Goal: Transaction & Acquisition: Purchase product/service

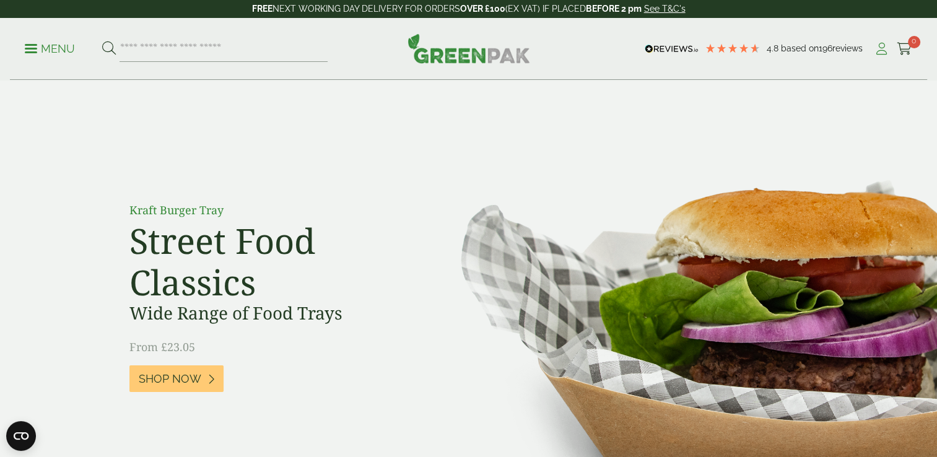
click at [877, 47] on icon at bounding box center [881, 49] width 15 height 12
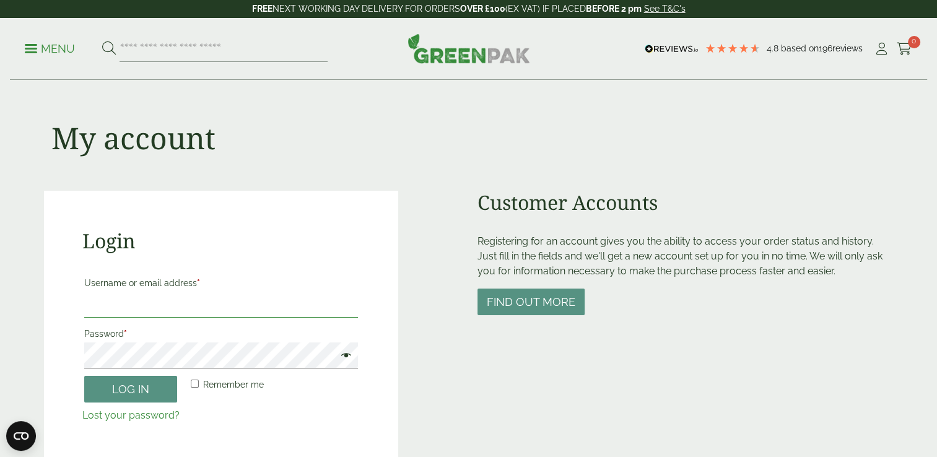
click at [229, 316] on input "Username or email address *" at bounding box center [221, 305] width 274 height 26
type input "**********"
click at [141, 390] on button "Log in" at bounding box center [130, 389] width 93 height 27
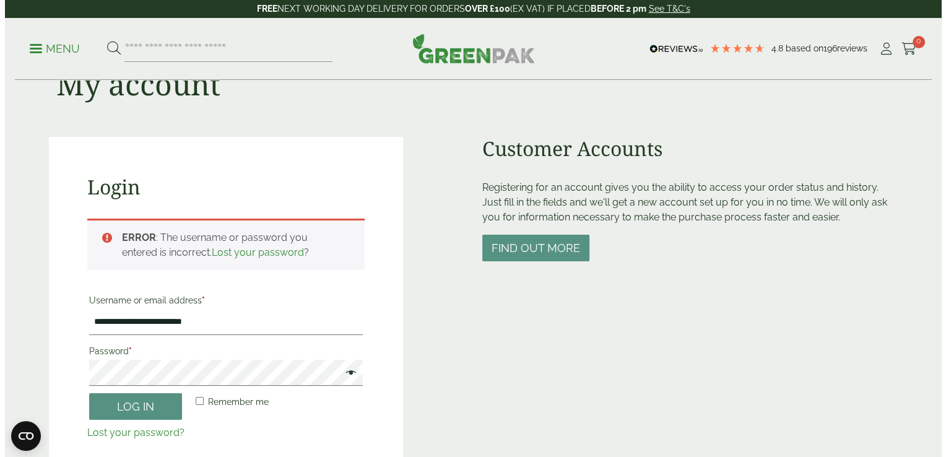
scroll to position [50, 0]
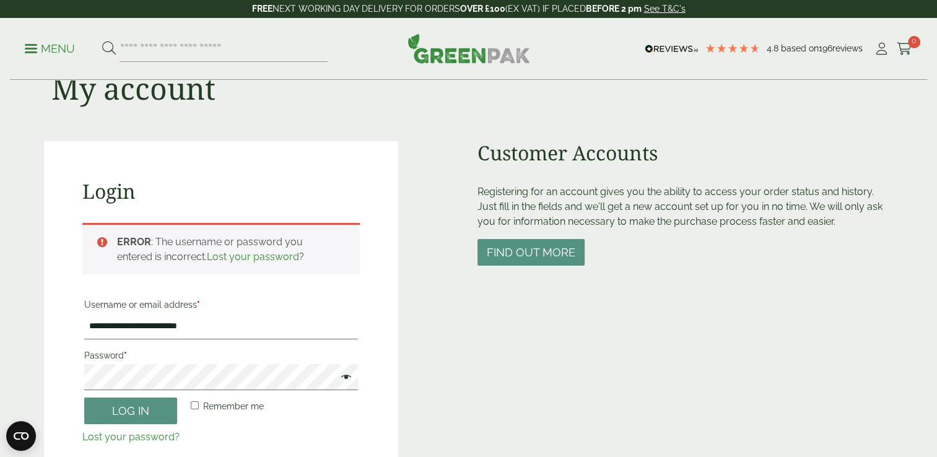
click at [28, 51] on link "Menu" at bounding box center [50, 47] width 50 height 12
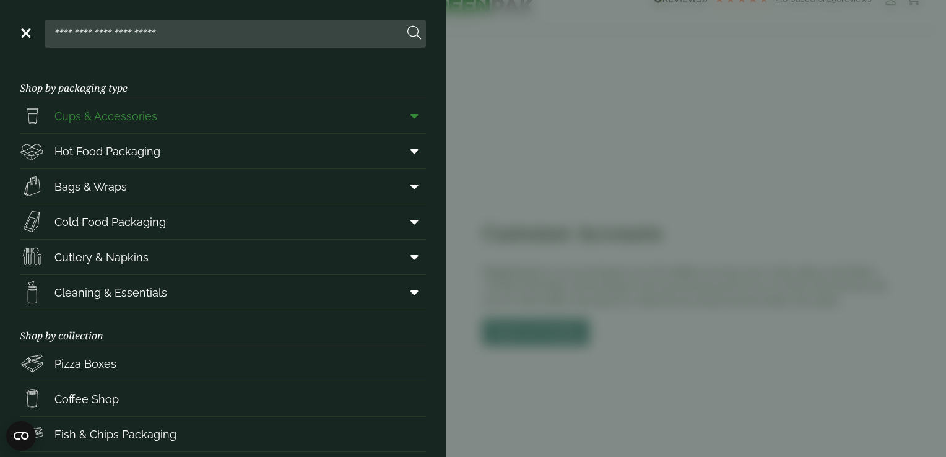
click at [135, 105] on span "Cups & Accessories" at bounding box center [88, 115] width 137 height 25
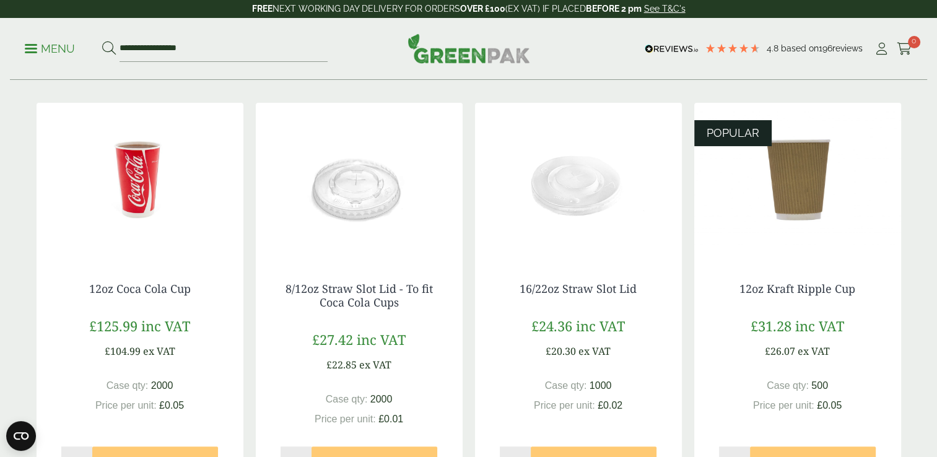
scroll to position [207, 0]
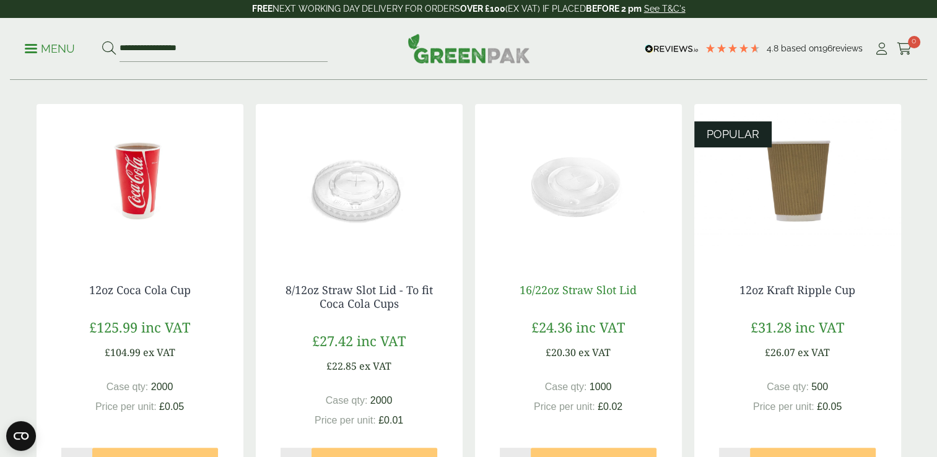
click at [577, 296] on link "16/22oz Straw Slot Lid" at bounding box center [578, 289] width 117 height 15
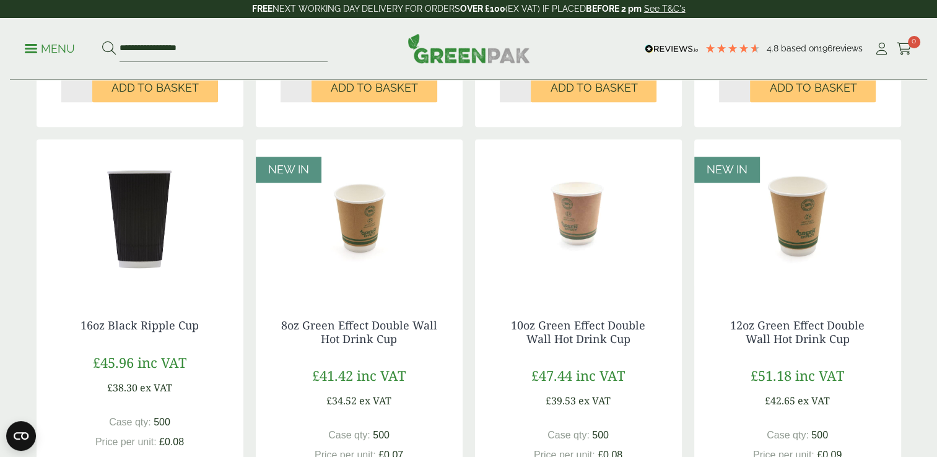
scroll to position [1333, 0]
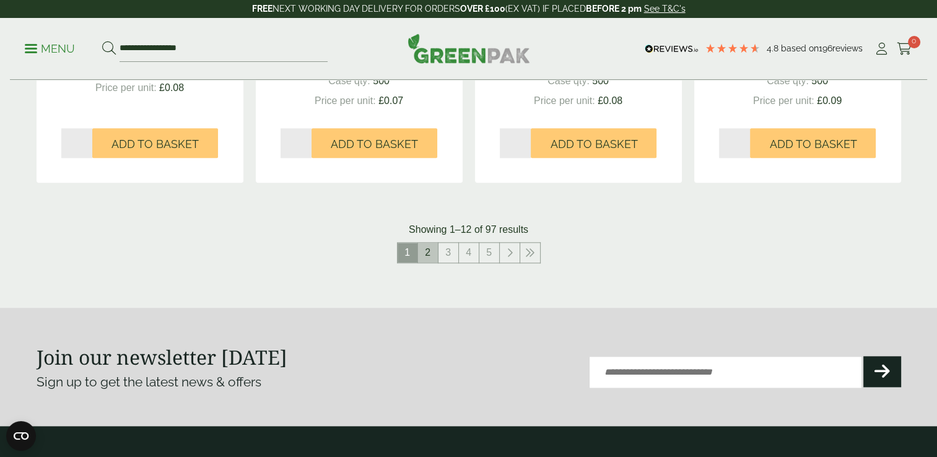
click at [425, 247] on link "2" at bounding box center [428, 253] width 20 height 20
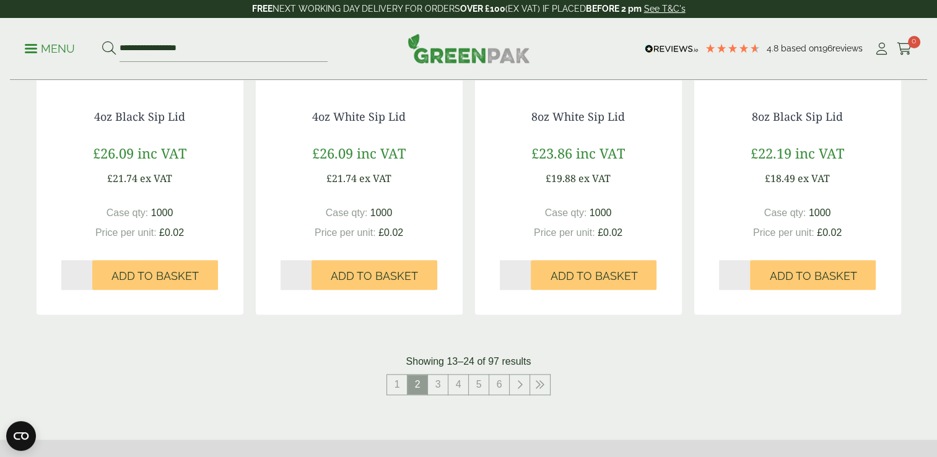
scroll to position [1200, 0]
click at [440, 379] on link "3" at bounding box center [438, 385] width 20 height 20
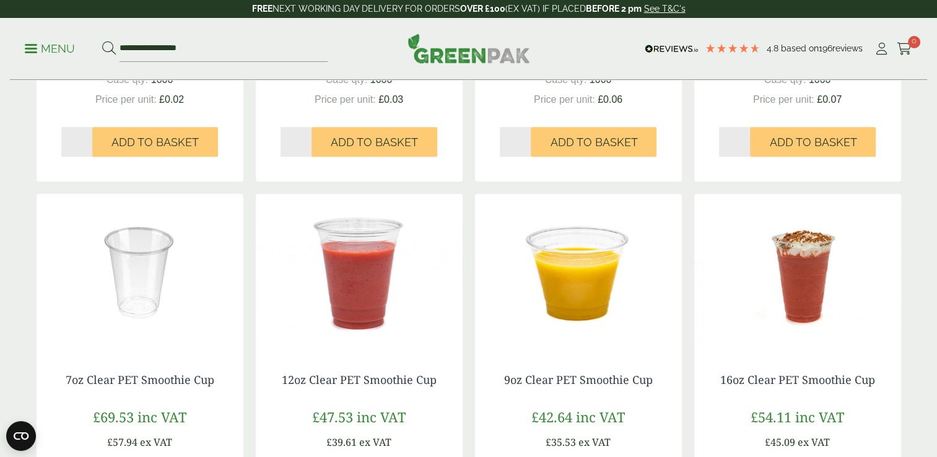
scroll to position [925, 0]
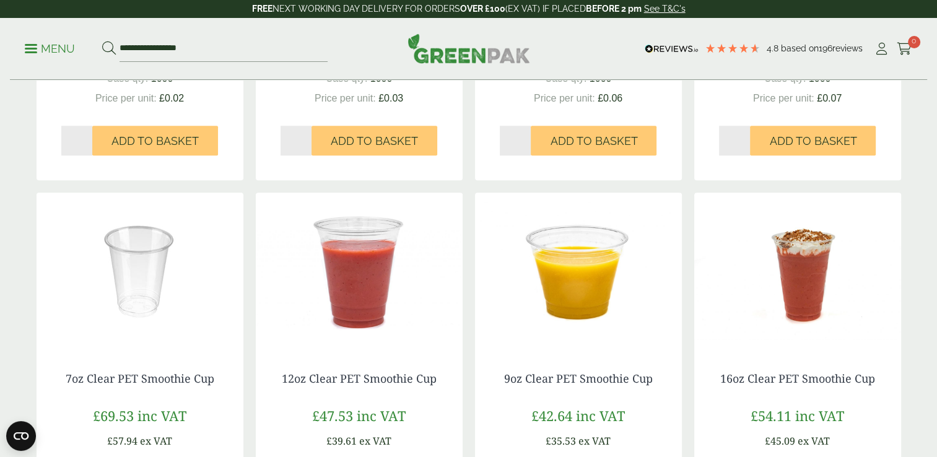
click at [840, 259] on img at bounding box center [797, 270] width 207 height 155
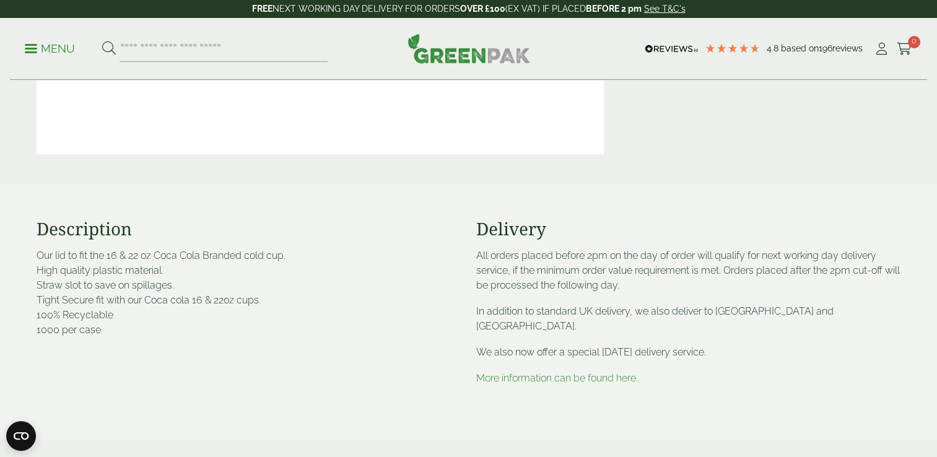
scroll to position [346, 0]
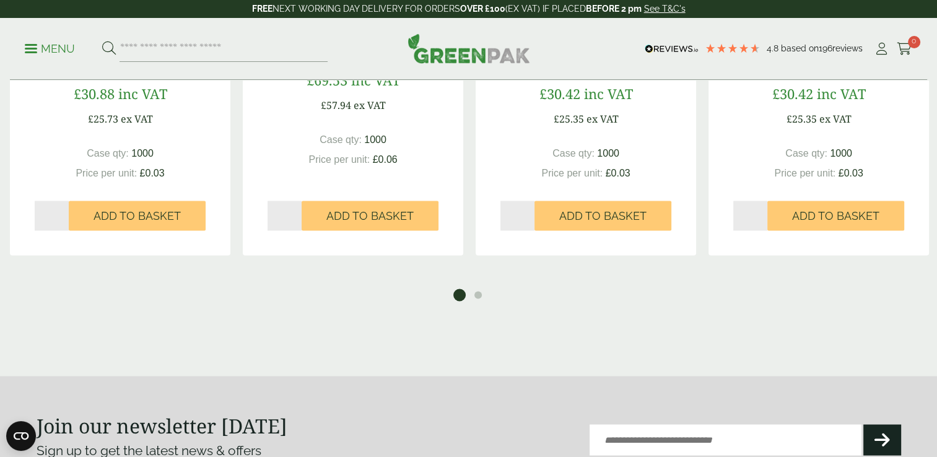
scroll to position [2103, 0]
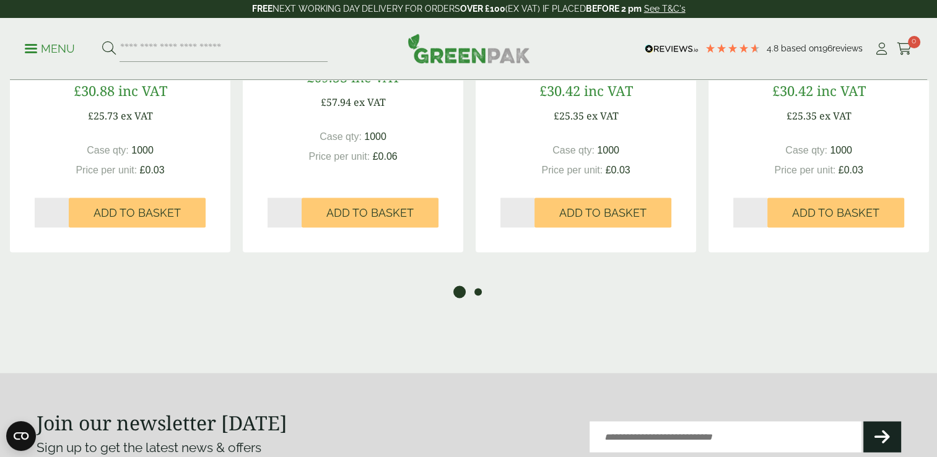
click at [477, 295] on button "2" at bounding box center [478, 292] width 12 height 12
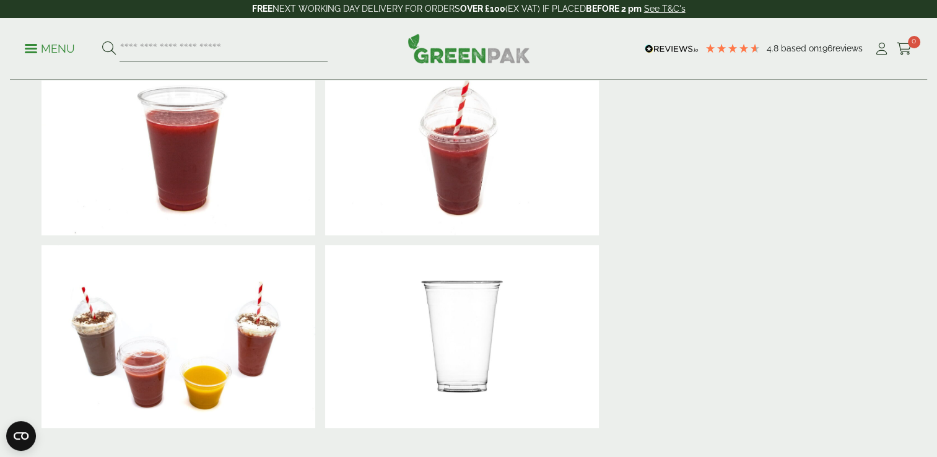
scroll to position [0, 0]
